Goal: Register for event/course

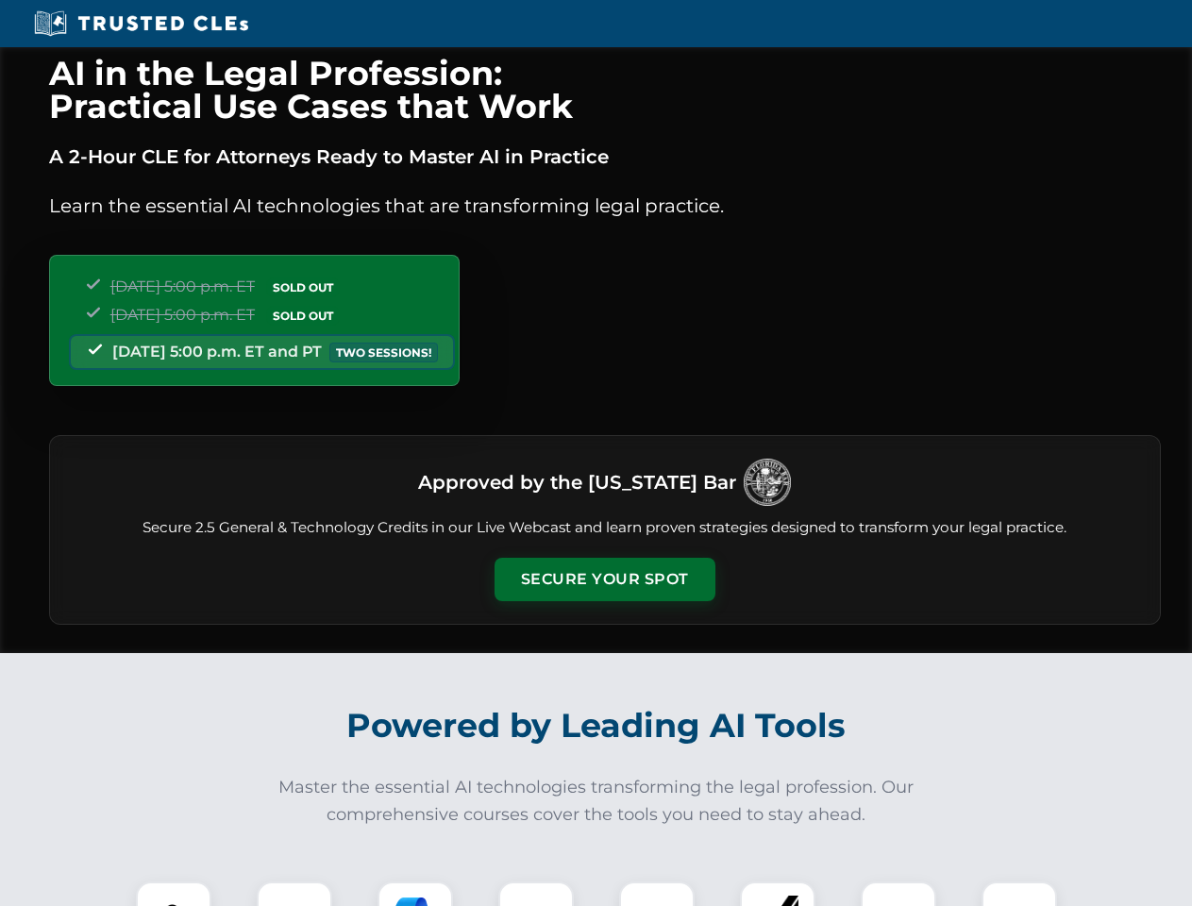
click at [604, 580] on button "Secure Your Spot" at bounding box center [605, 579] width 221 height 43
click at [174, 894] on img at bounding box center [173, 919] width 55 height 55
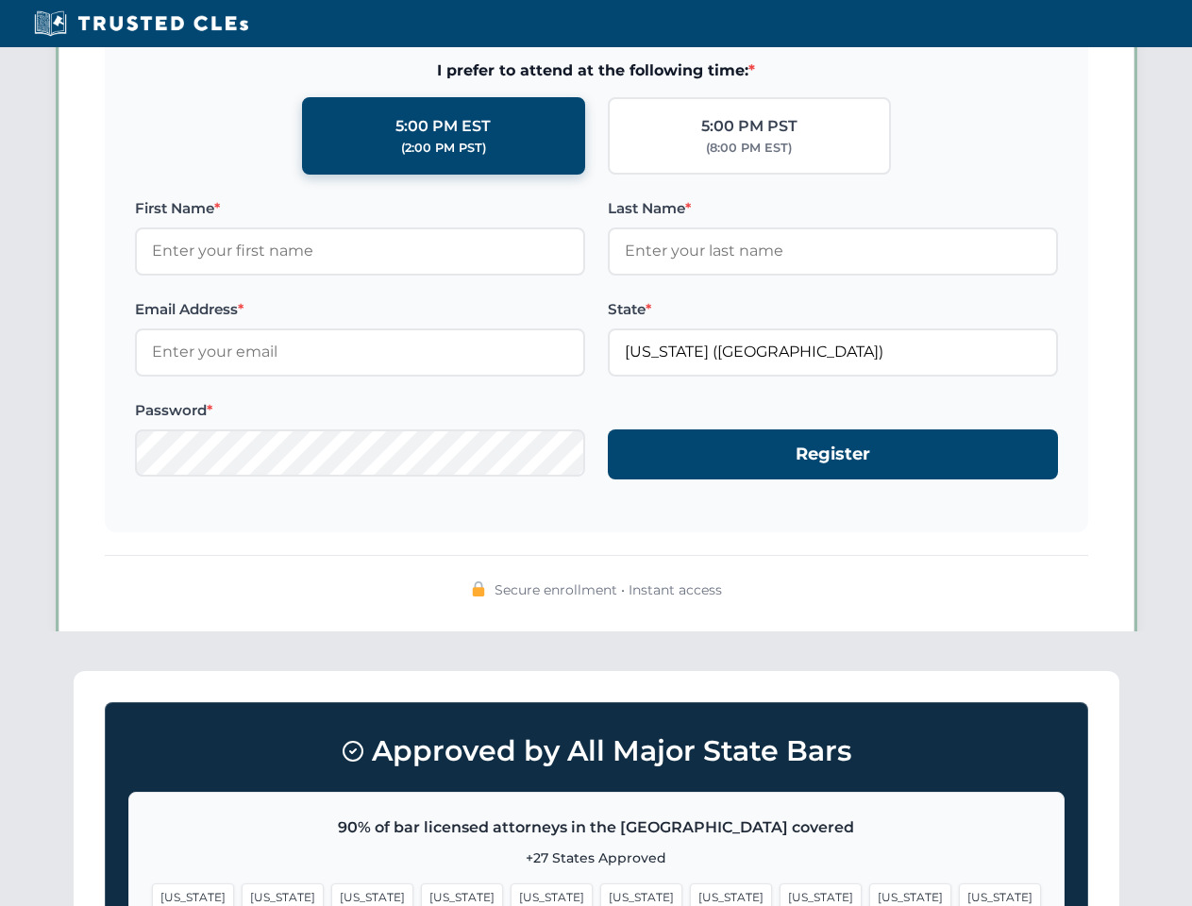
click at [690, 894] on span "[US_STATE]" at bounding box center [731, 897] width 82 height 27
click at [870, 894] on span "[US_STATE]" at bounding box center [911, 897] width 82 height 27
